Goal: Register for event/course

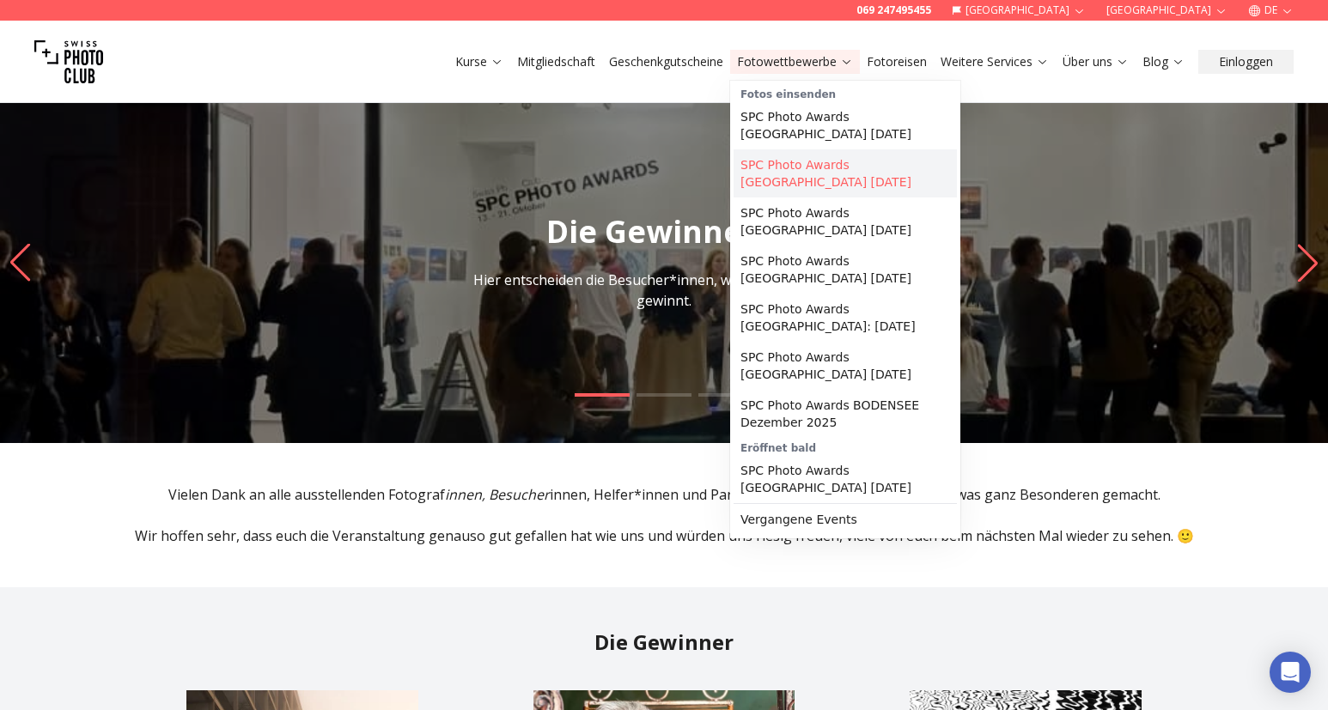
click at [783, 168] on link "SPC Photo Awards [GEOGRAPHIC_DATA] [DATE]" at bounding box center [844, 173] width 223 height 48
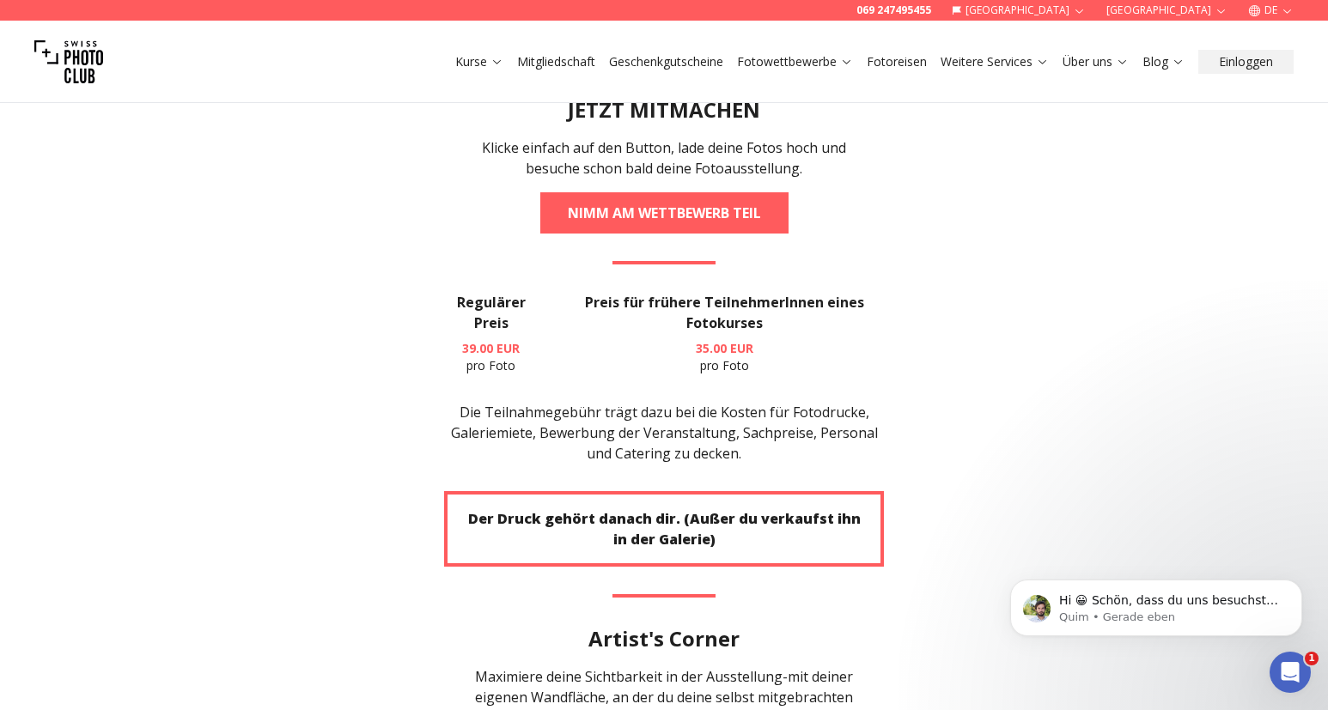
scroll to position [3066, 0]
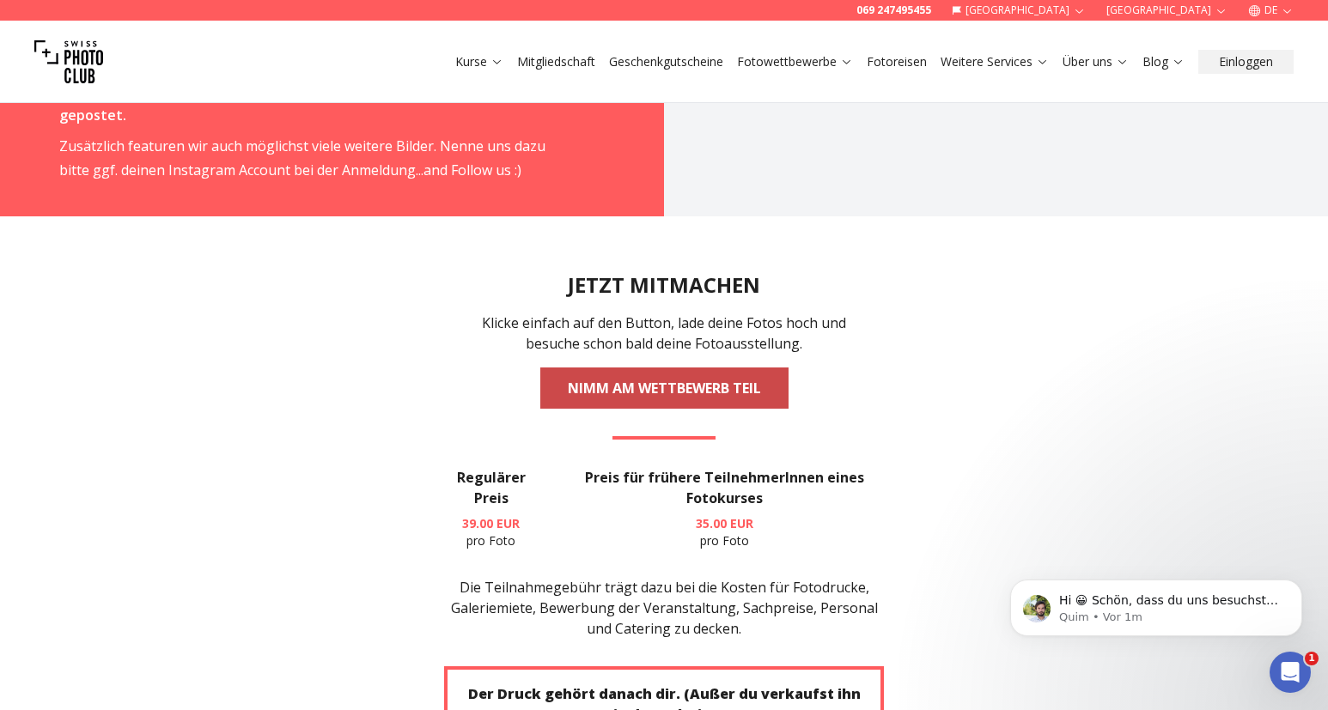
click at [707, 368] on link "NIMM AM WETTBEWERB TEIL" at bounding box center [664, 388] width 248 height 41
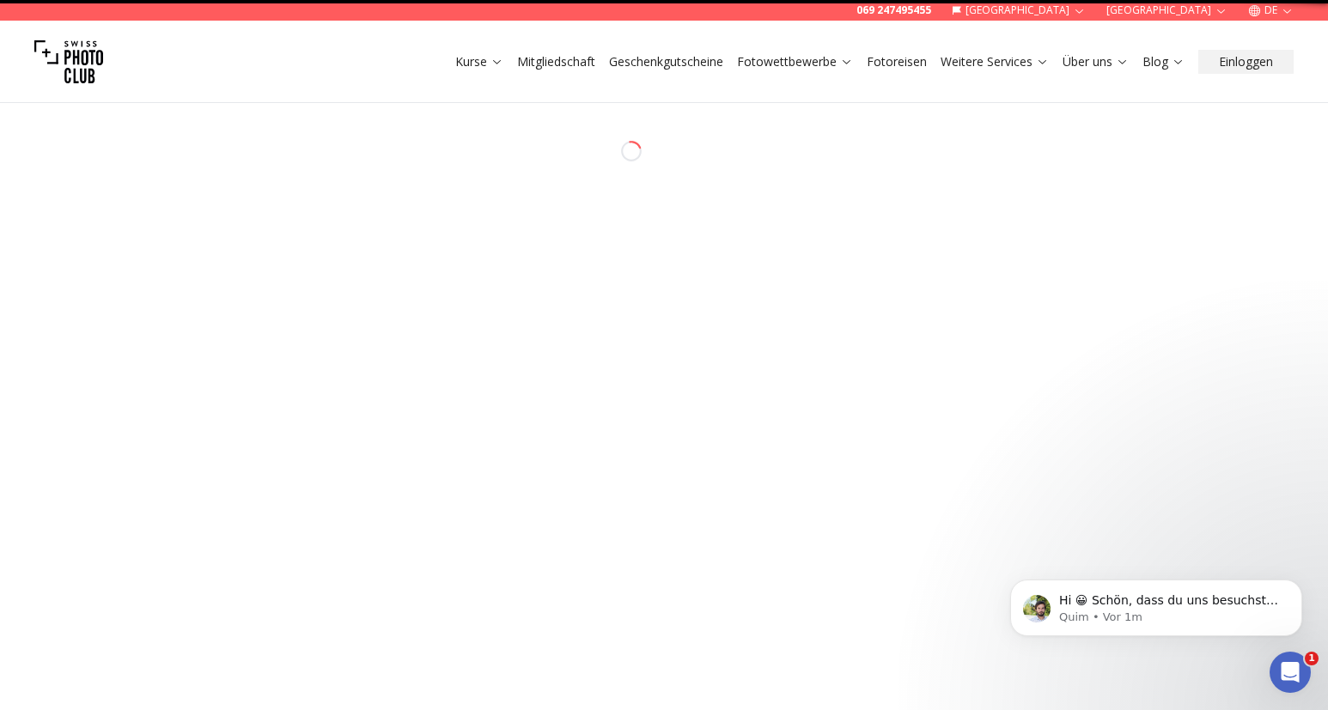
select select "*******"
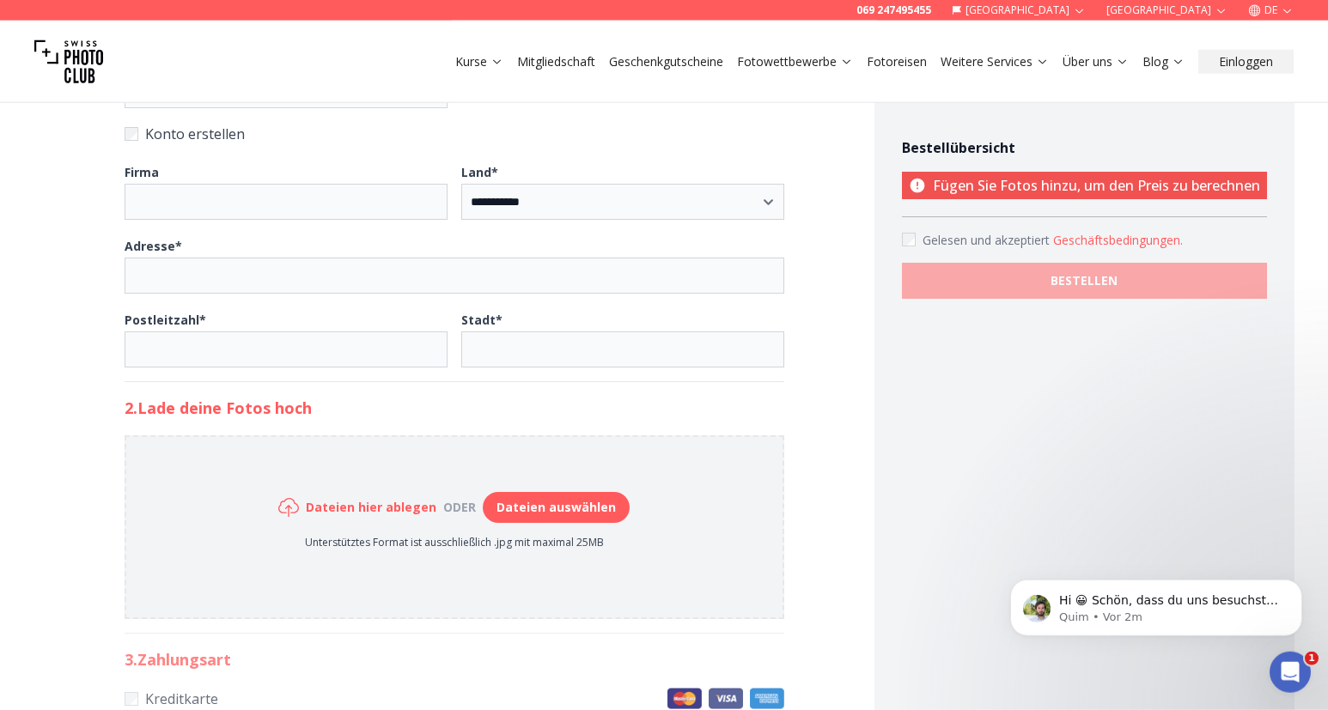
scroll to position [613, 0]
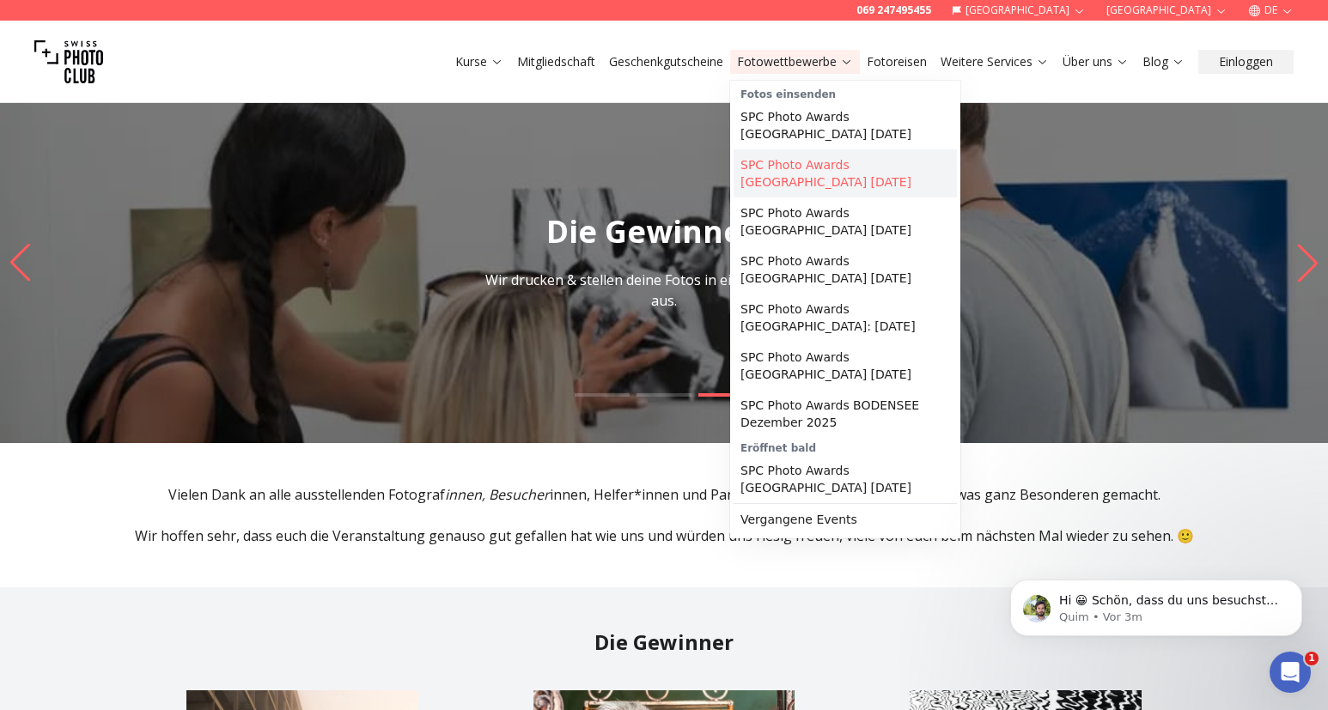
click at [818, 171] on link "SPC Photo Awards [GEOGRAPHIC_DATA] [DATE]" at bounding box center [844, 173] width 223 height 48
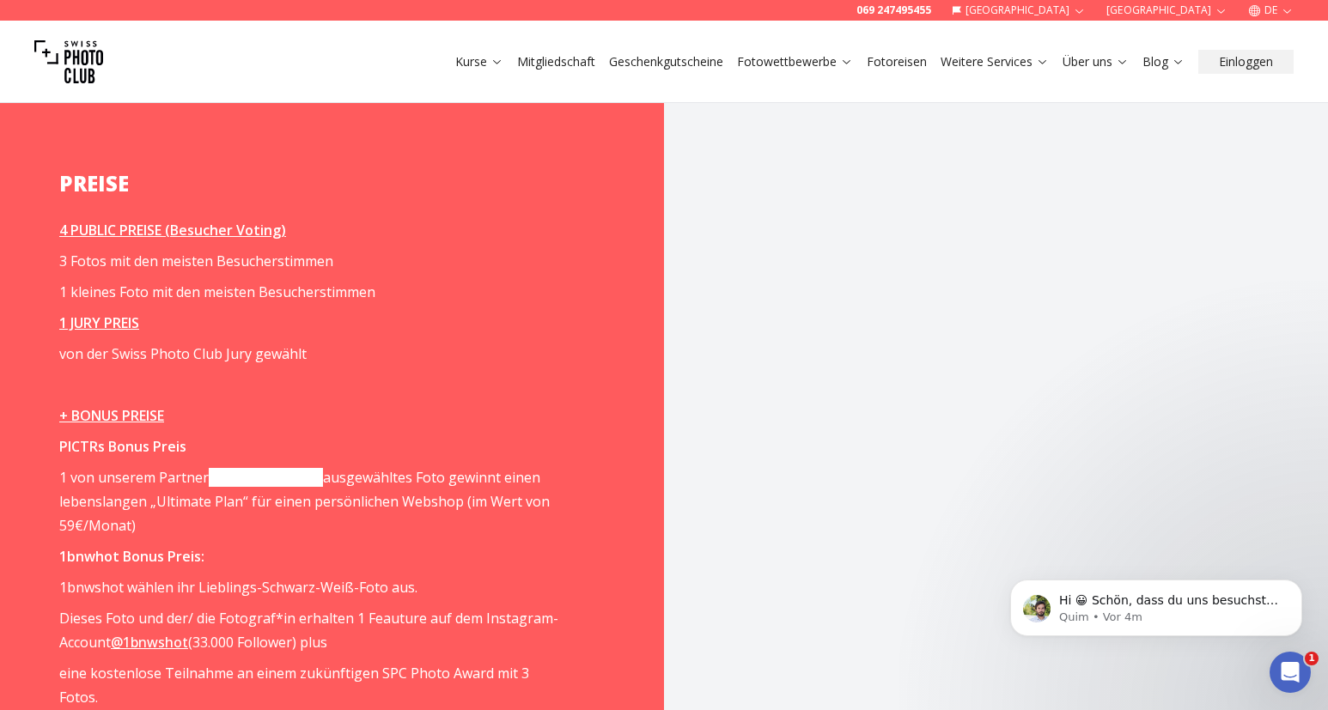
scroll to position [2190, 0]
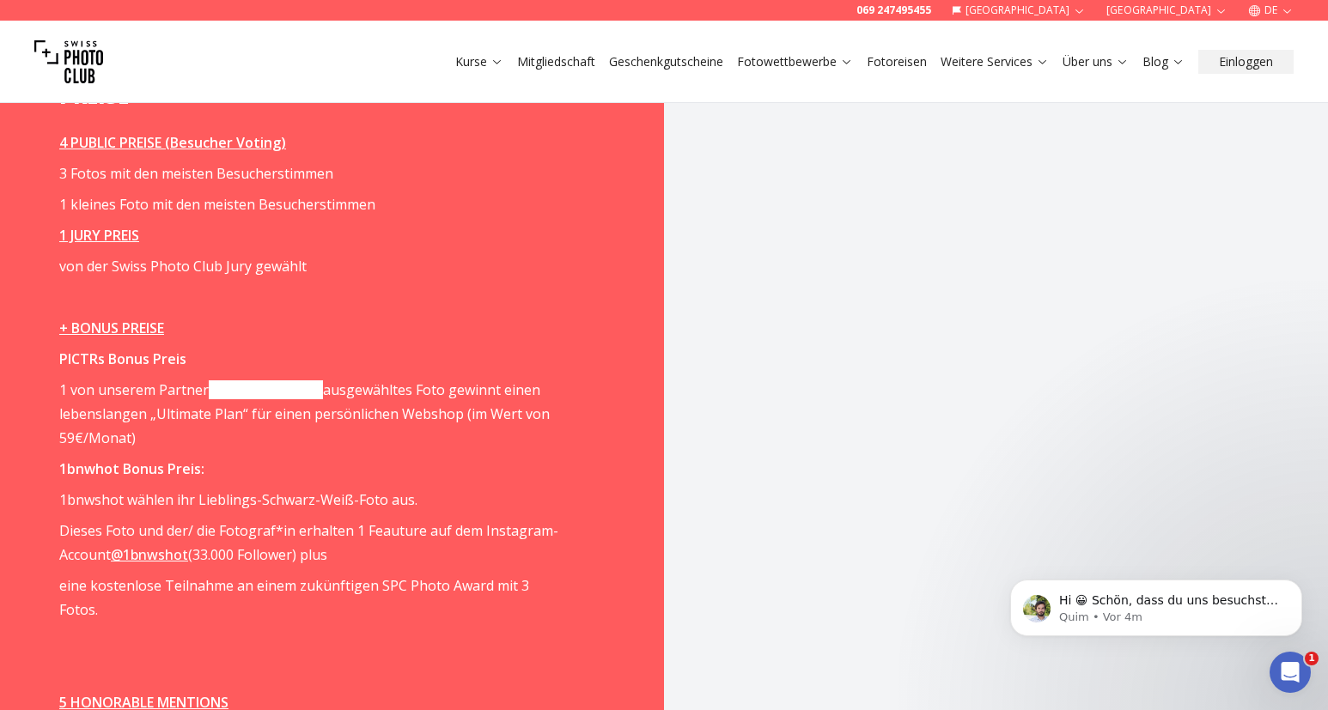
click at [271, 380] on link "[DOMAIN_NAME]" at bounding box center [266, 389] width 114 height 19
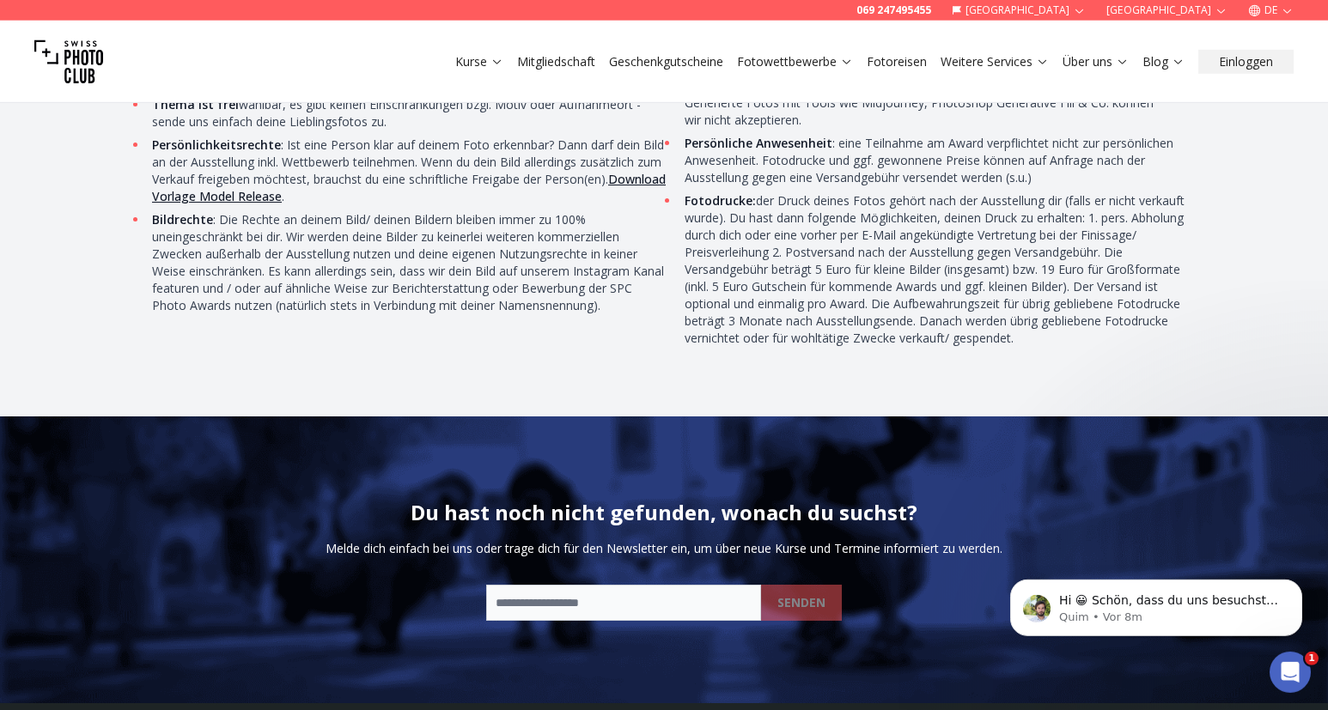
scroll to position [5869, 0]
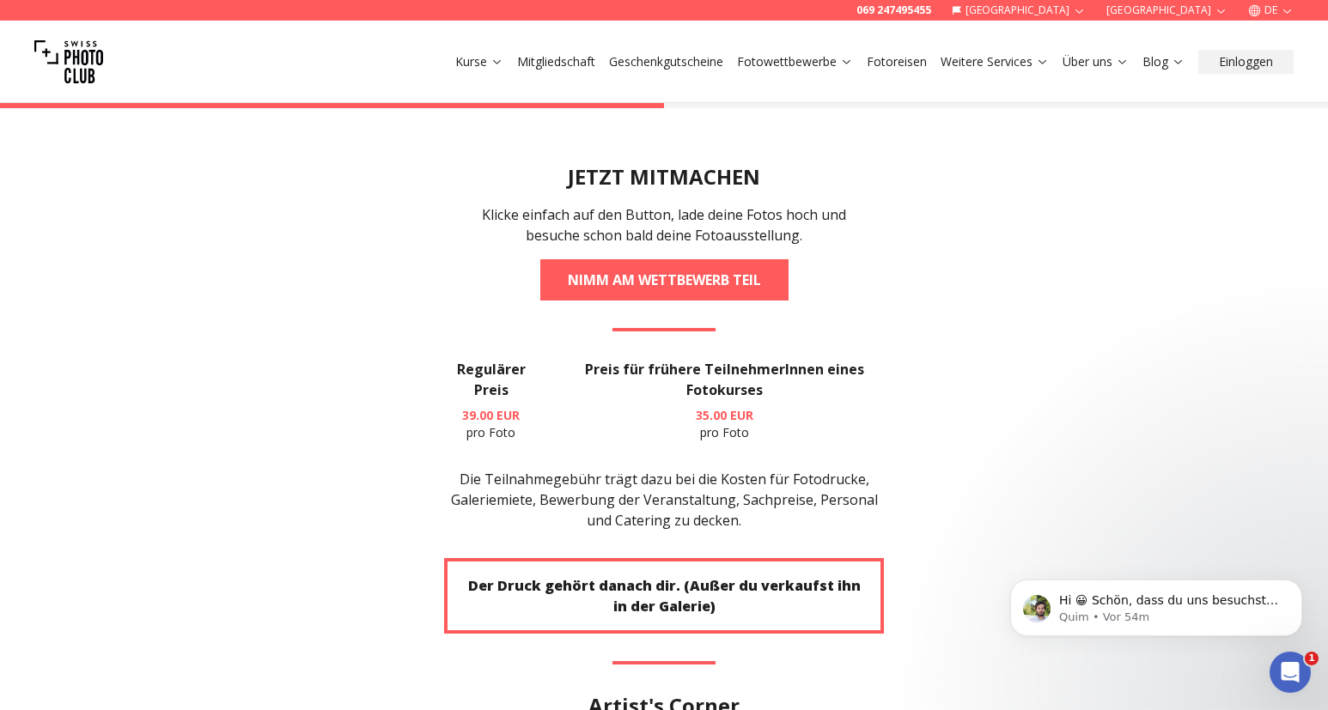
scroll to position [3154, 0]
